Goal: Information Seeking & Learning: Compare options

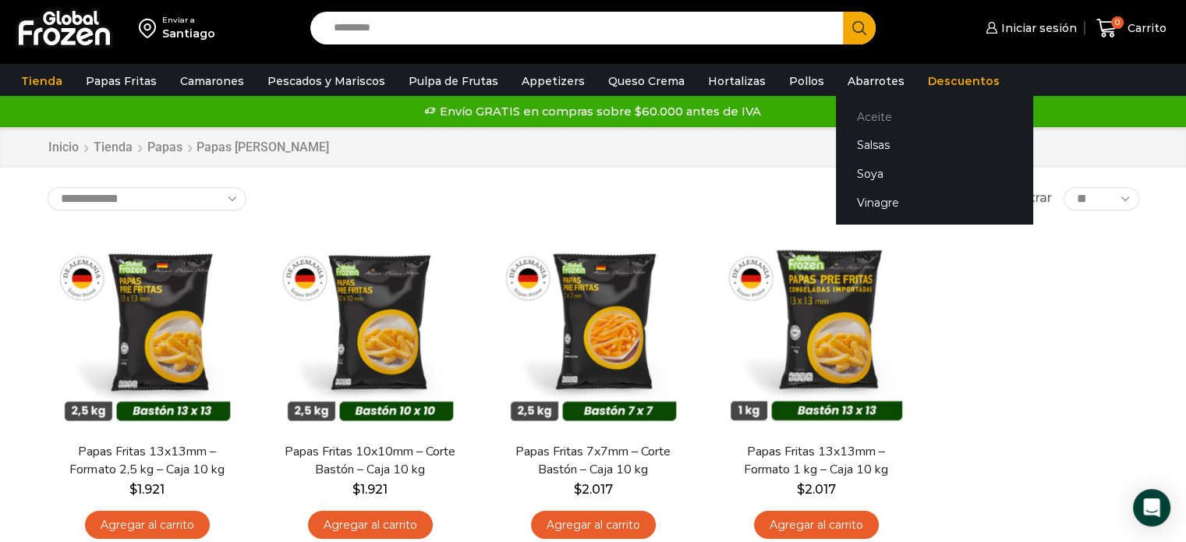
click at [853, 118] on link "Aceite" at bounding box center [934, 116] width 196 height 29
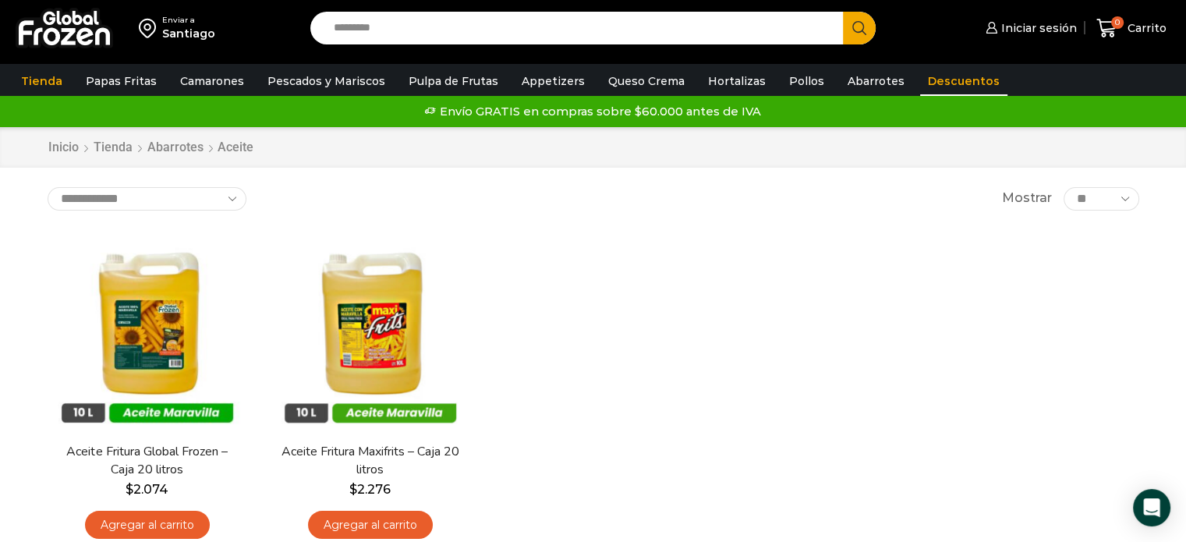
click at [944, 80] on link "Descuentos" at bounding box center [963, 81] width 87 height 30
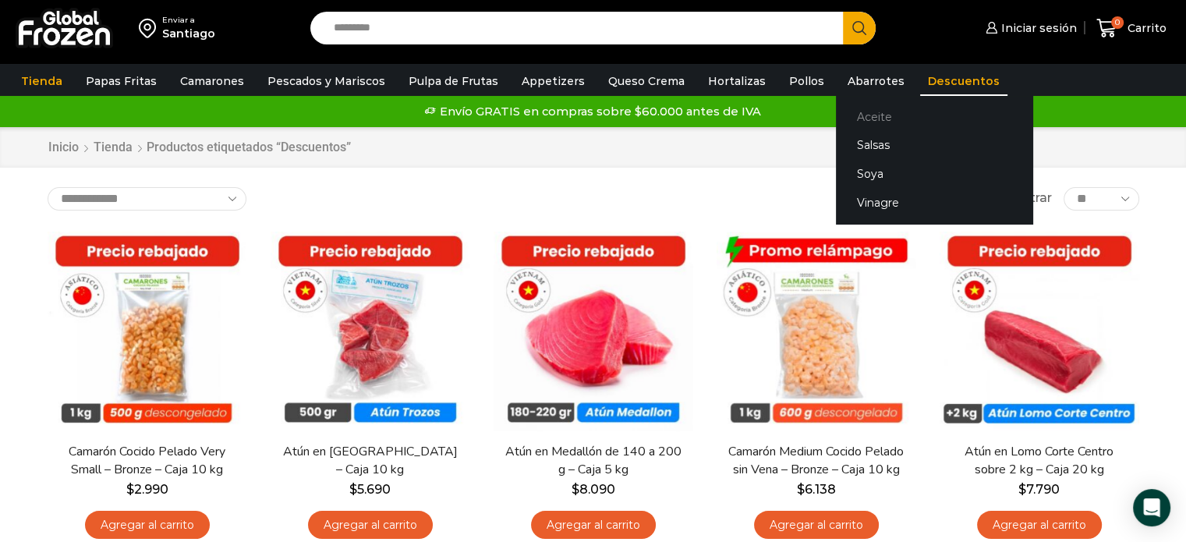
click at [854, 119] on link "Aceite" at bounding box center [934, 116] width 196 height 29
